Goal: Task Accomplishment & Management: Use online tool/utility

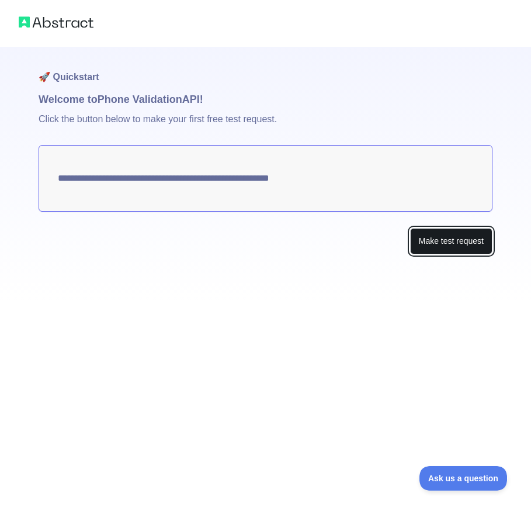
click at [426, 236] on button "Make test request" at bounding box center [451, 241] width 82 height 26
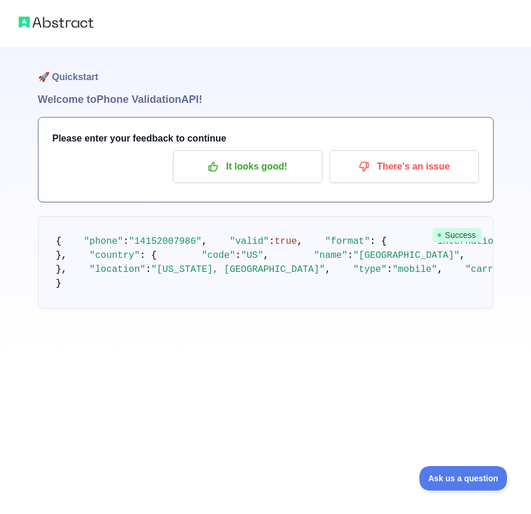
click at [174, 247] on span ""14152007986"" at bounding box center [165, 241] width 73 height 11
click at [154, 247] on span ""14152007986"" at bounding box center [165, 241] width 73 height 11
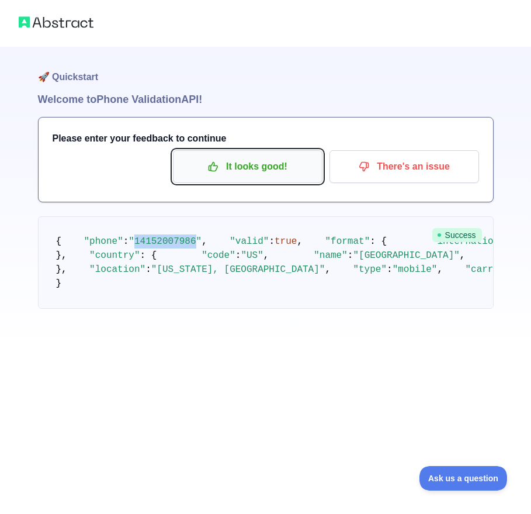
click at [304, 165] on p "It looks good!" at bounding box center [248, 167] width 132 height 20
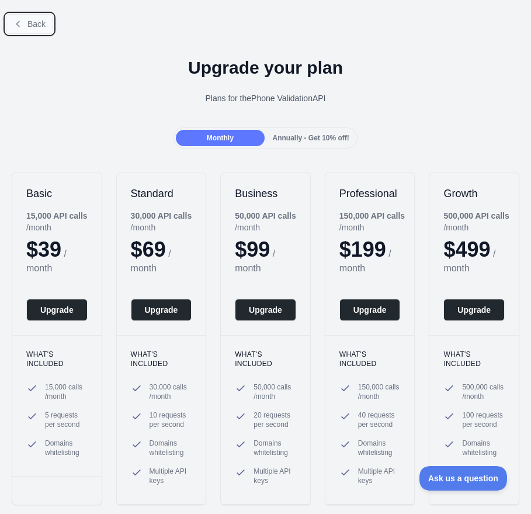
click at [38, 19] on span "Back" at bounding box center [36, 23] width 18 height 9
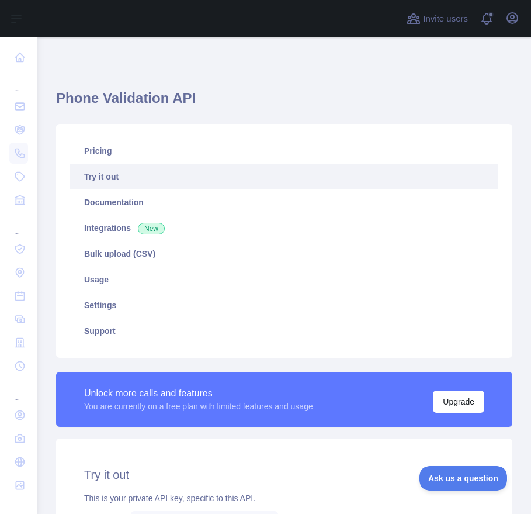
click at [127, 180] on link "Try it out" at bounding box center [284, 177] width 429 height 26
click at [113, 178] on link "Try it out" at bounding box center [284, 177] width 429 height 26
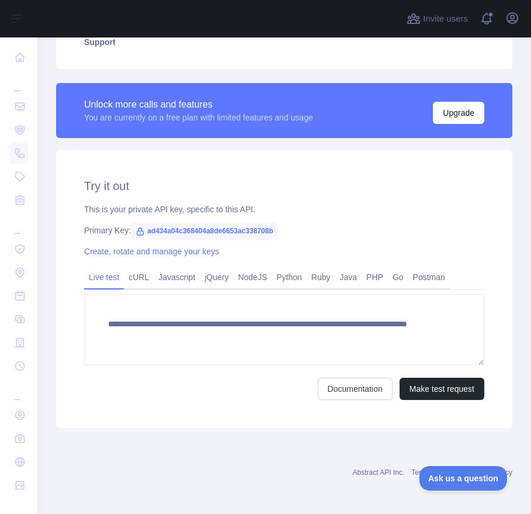
scroll to position [289, 0]
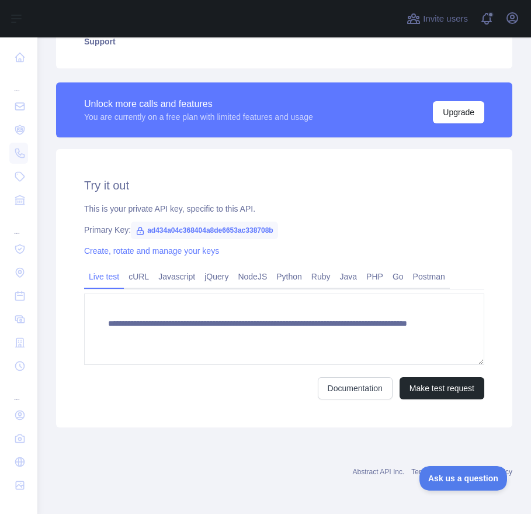
click at [222, 208] on div "This is your private API key, specific to this API." at bounding box center [284, 209] width 401 height 12
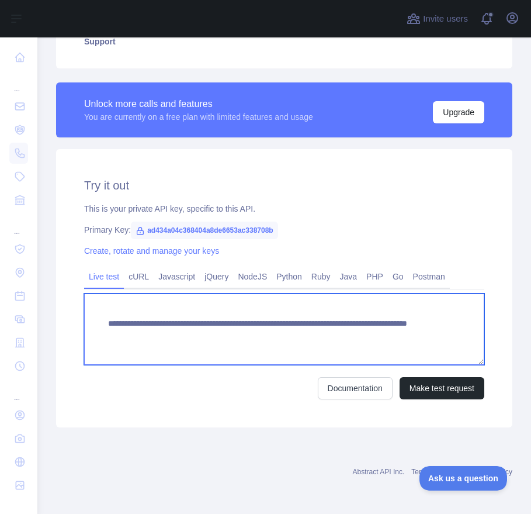
click at [222, 320] on textarea "**********" at bounding box center [284, 329] width 401 height 71
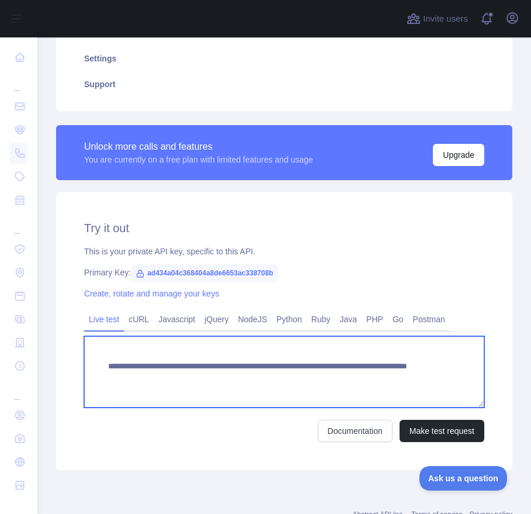
scroll to position [246, 0]
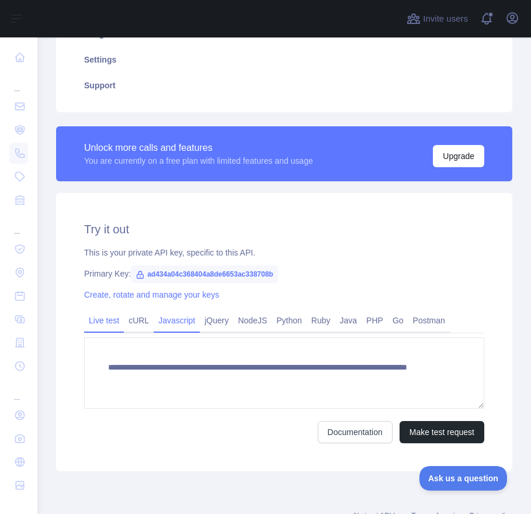
click at [184, 319] on link "Javascript" at bounding box center [177, 320] width 46 height 19
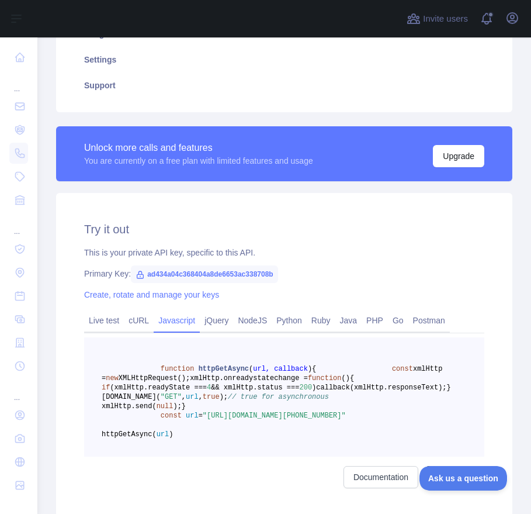
click at [157, 315] on link "Javascript" at bounding box center [177, 320] width 46 height 19
click at [147, 317] on link "cURL" at bounding box center [139, 320] width 30 height 19
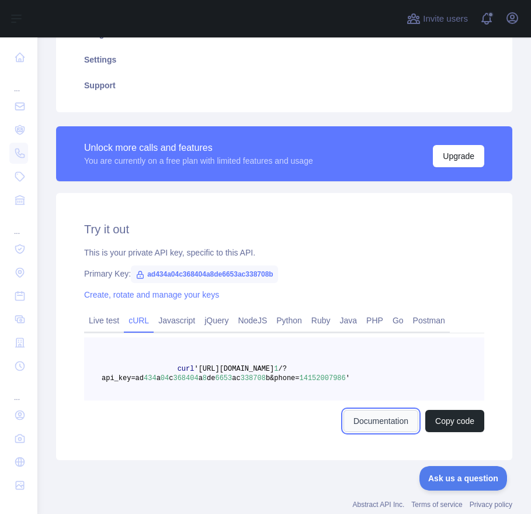
click at [353, 424] on link "Documentation" at bounding box center [381, 421] width 75 height 22
click at [187, 274] on span "ad434a04c368404a8de6653ac338708b" at bounding box center [204, 274] width 147 height 18
copy span "ad434a04c368404a8de6653ac338708b"
